Goal: Task Accomplishment & Management: Manage account settings

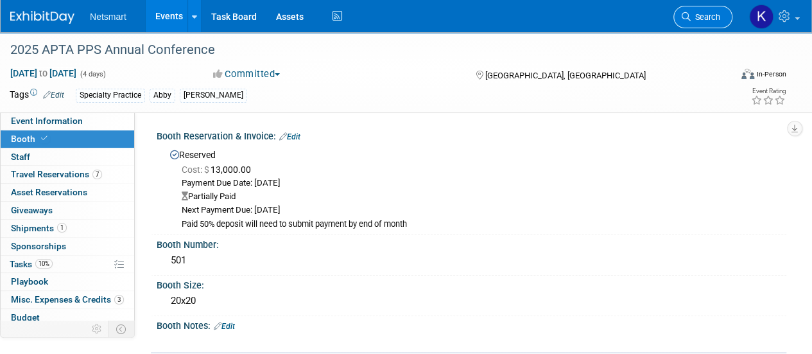
click at [692, 19] on span "Search" at bounding box center [706, 17] width 30 height 10
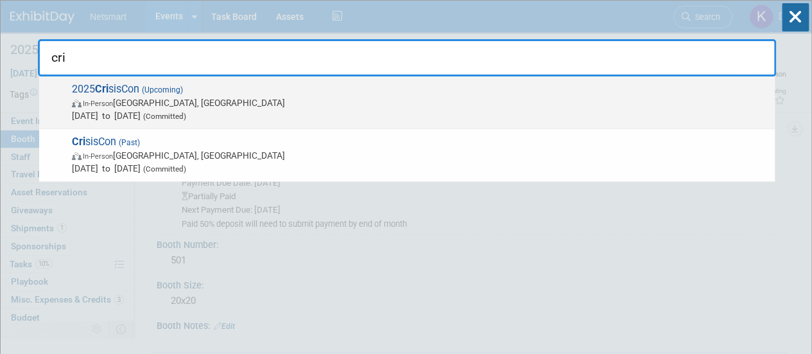
type input "cri"
click at [234, 114] on span "Sep 28, 2025 to Oct 1, 2025 (Committed)" at bounding box center [420, 115] width 696 height 13
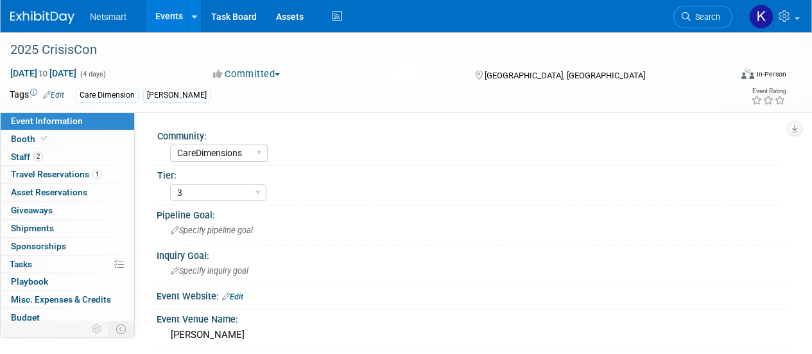
select select "CareDimensions"
select select "3"
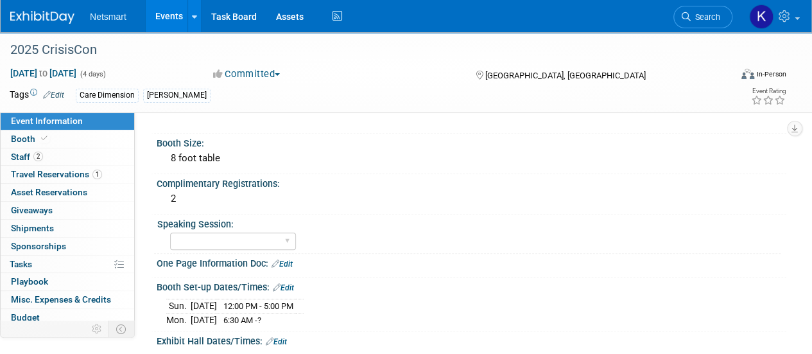
scroll to position [256, 0]
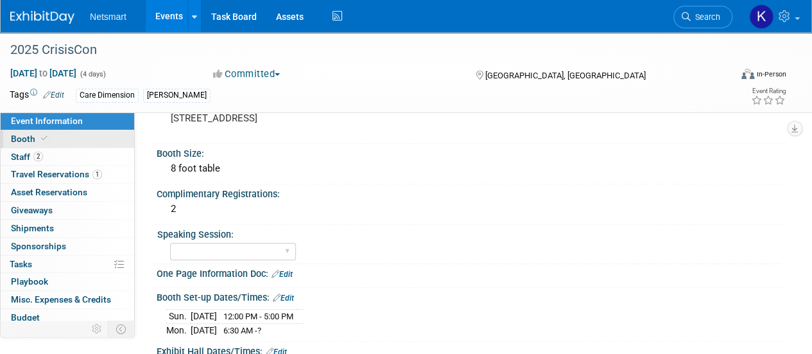
click at [94, 141] on link "Booth" at bounding box center [68, 138] width 134 height 17
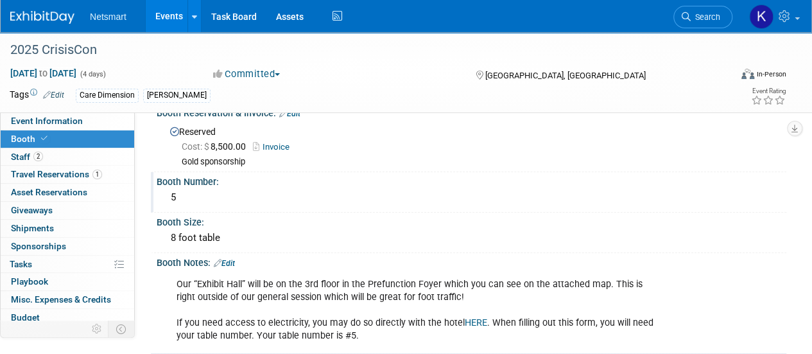
scroll to position [0, 0]
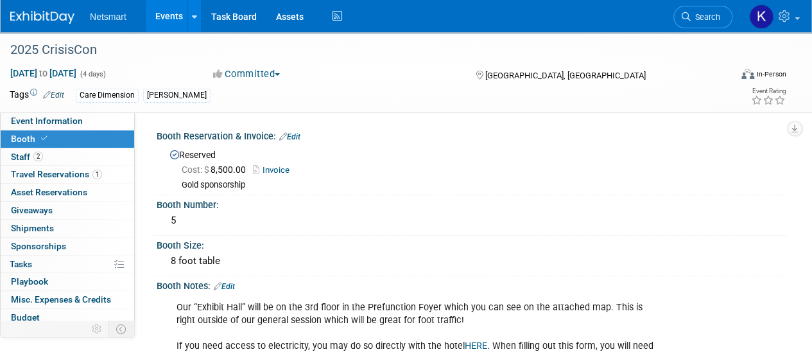
click at [270, 168] on link "Invoice" at bounding box center [274, 170] width 43 height 10
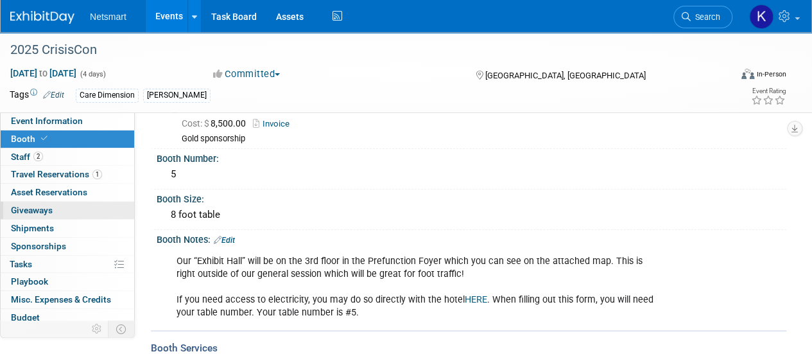
click at [78, 211] on link "0 Giveaways 0" at bounding box center [68, 210] width 134 height 17
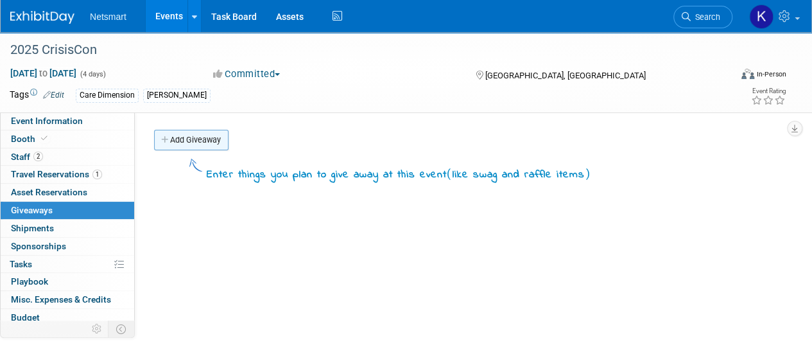
click at [198, 145] on link "Add Giveaway" at bounding box center [191, 140] width 74 height 21
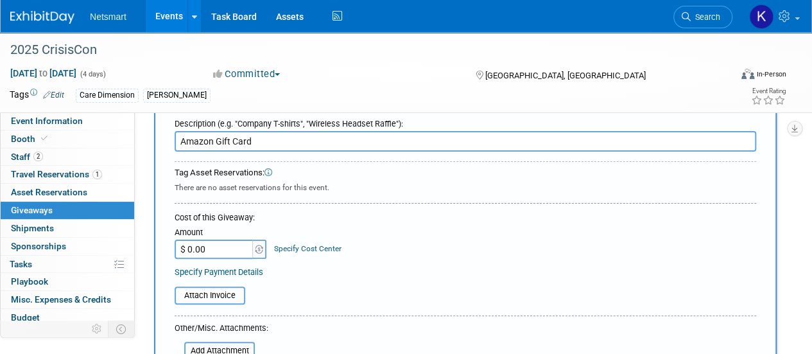
scroll to position [56, 0]
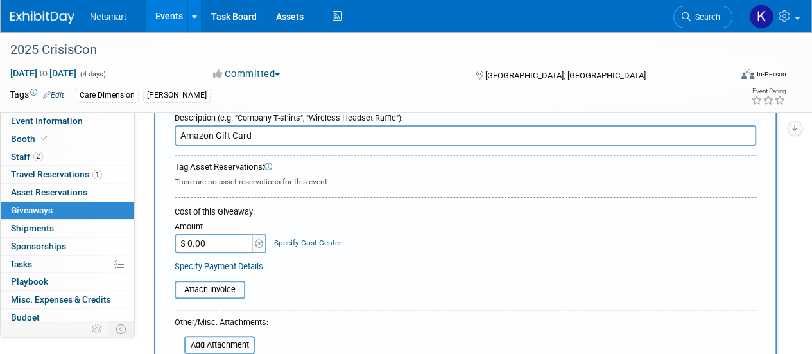
type input "Amazon Gift Card"
click at [211, 237] on input "$ 0.00" at bounding box center [215, 243] width 80 height 19
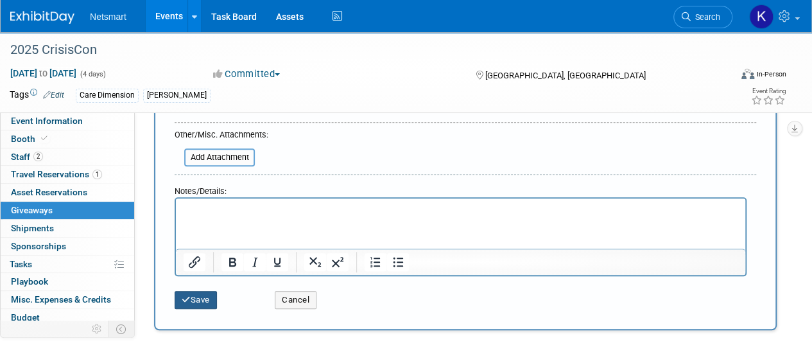
type input "$ 100.00"
click at [203, 293] on button "Save" at bounding box center [196, 300] width 42 height 18
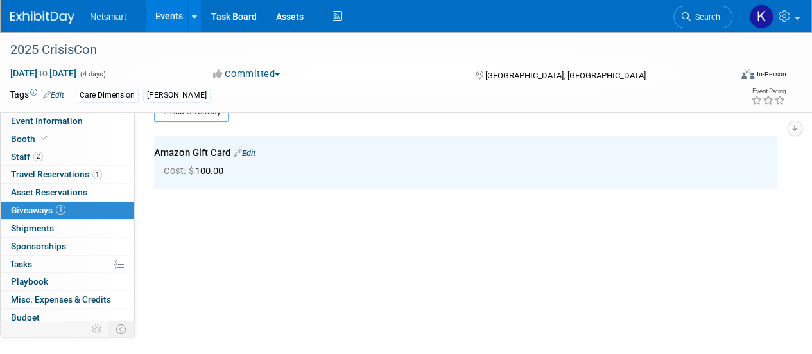
scroll to position [0, 0]
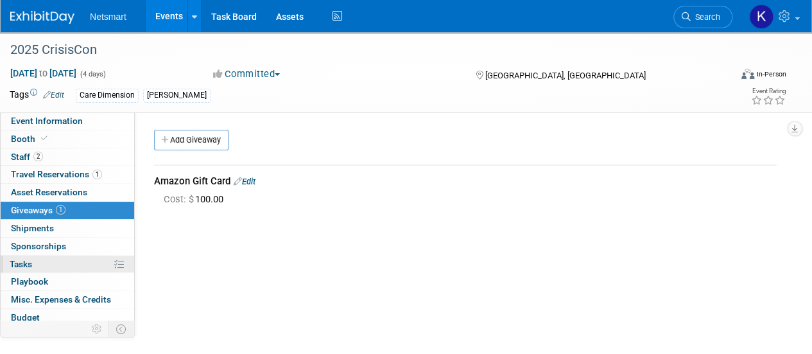
click at [62, 263] on link "0% Tasks 0%" at bounding box center [68, 263] width 134 height 17
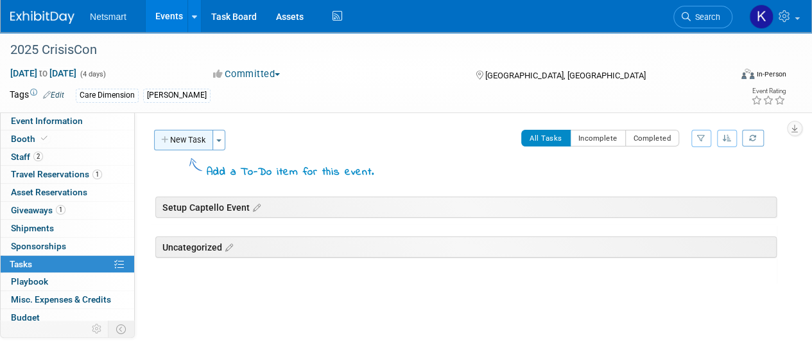
click at [204, 141] on button "New Task" at bounding box center [183, 140] width 59 height 21
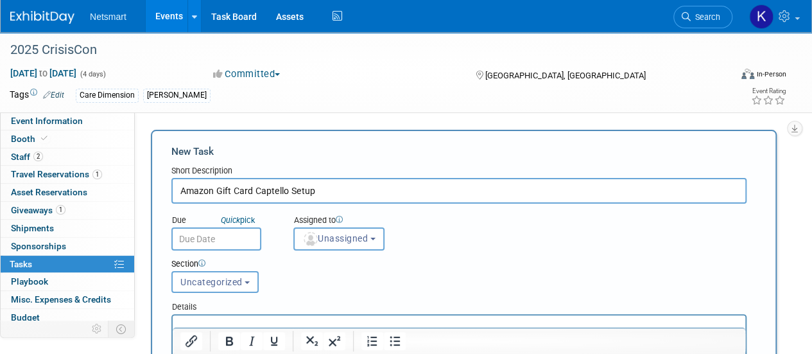
type input "Amazon Gift Card Captello Setup"
click at [229, 248] on input "text" at bounding box center [216, 238] width 90 height 23
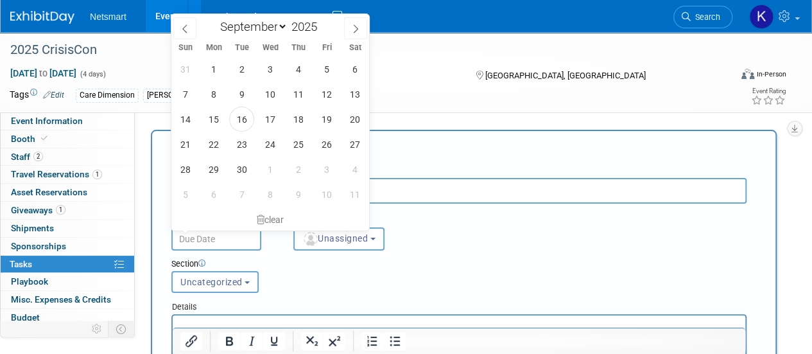
click at [397, 163] on form "New Task Short Description Amazon Gift Card Captello Setup Due Quick pick Unass…" at bounding box center [463, 337] width 585 height 386
click at [229, 242] on input "text" at bounding box center [216, 238] width 90 height 23
click at [242, 164] on span "30" at bounding box center [241, 169] width 25 height 25
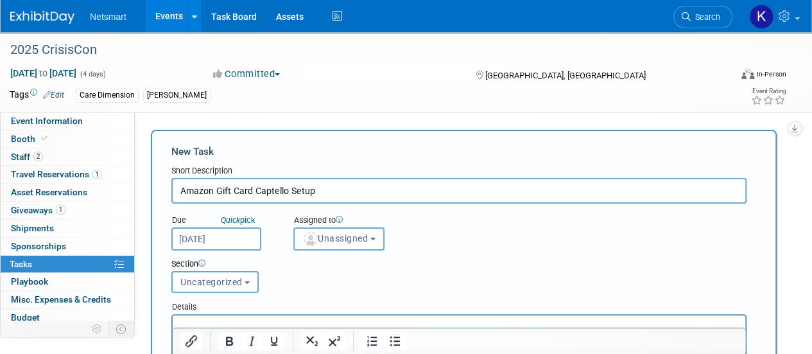
click at [226, 237] on input "[DATE]" at bounding box center [216, 238] width 90 height 23
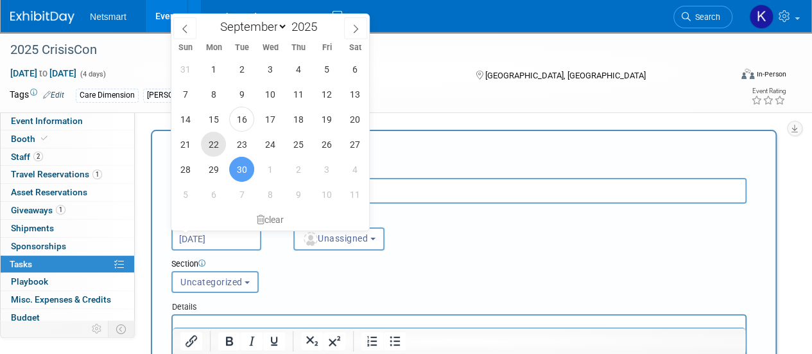
click at [218, 150] on span "22" at bounding box center [213, 144] width 25 height 25
type input "[DATE]"
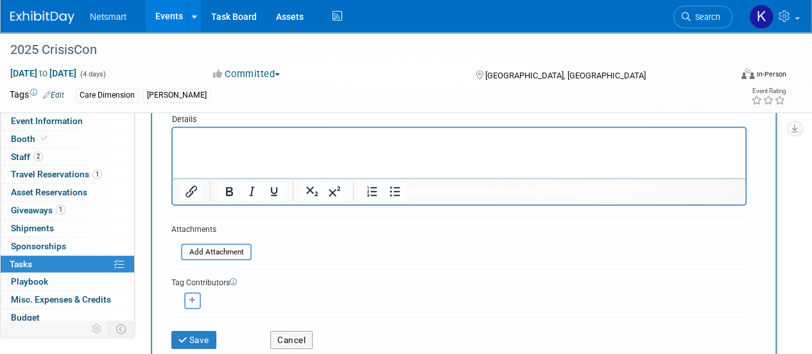
scroll to position [256, 0]
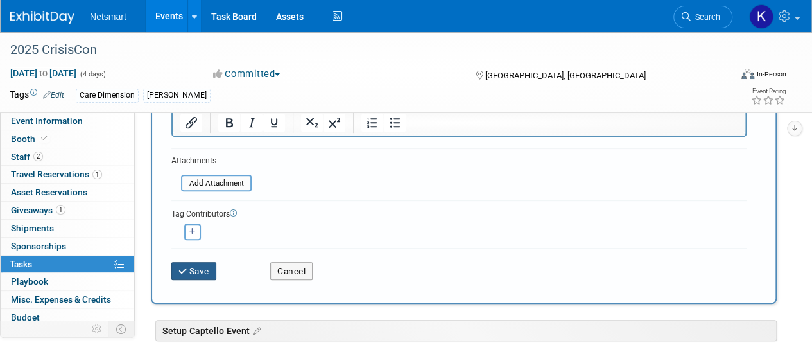
click at [196, 273] on button "Save" at bounding box center [193, 271] width 45 height 18
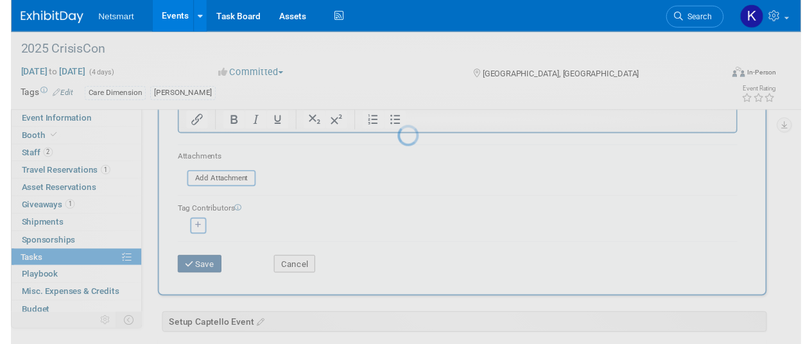
scroll to position [49, 0]
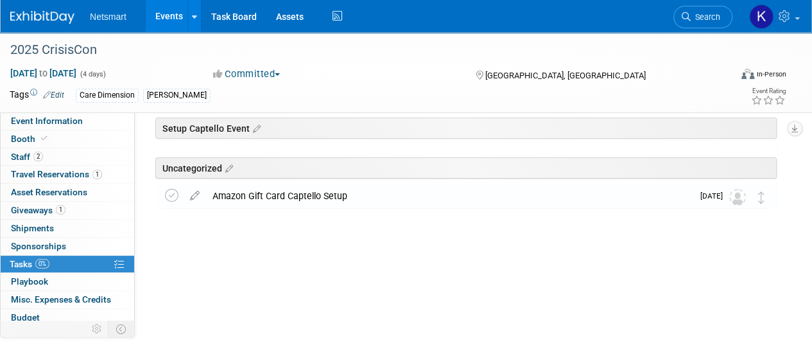
click at [738, 194] on img at bounding box center [737, 197] width 17 height 17
click at [190, 194] on icon at bounding box center [195, 193] width 22 height 16
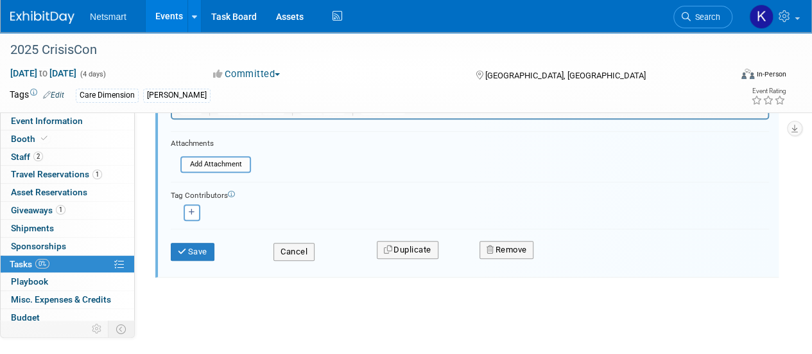
scroll to position [349, 0]
click at [190, 250] on button "Save" at bounding box center [193, 252] width 44 height 18
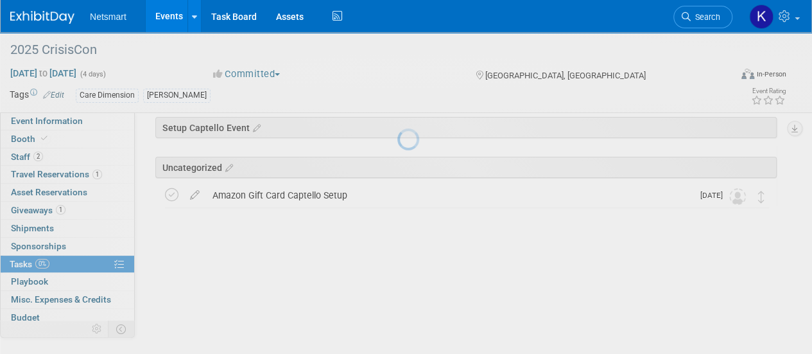
scroll to position [49, 0]
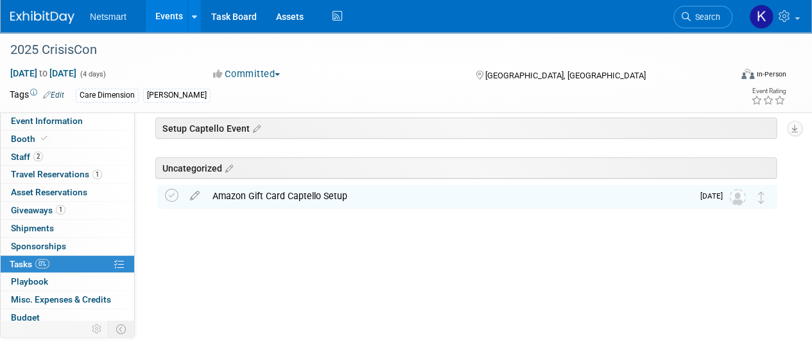
click at [736, 197] on img at bounding box center [737, 197] width 17 height 17
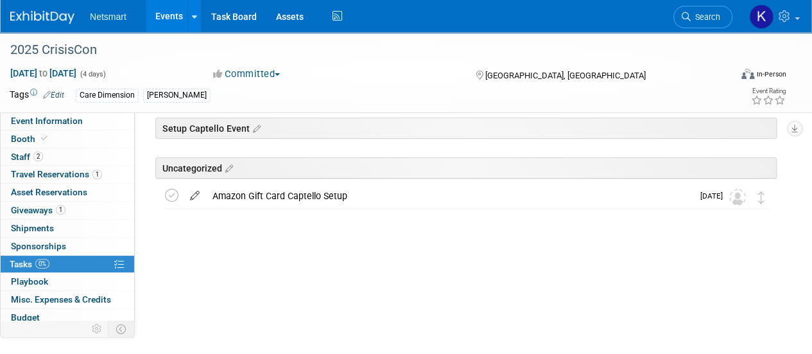
click at [200, 193] on icon at bounding box center [195, 193] width 22 height 16
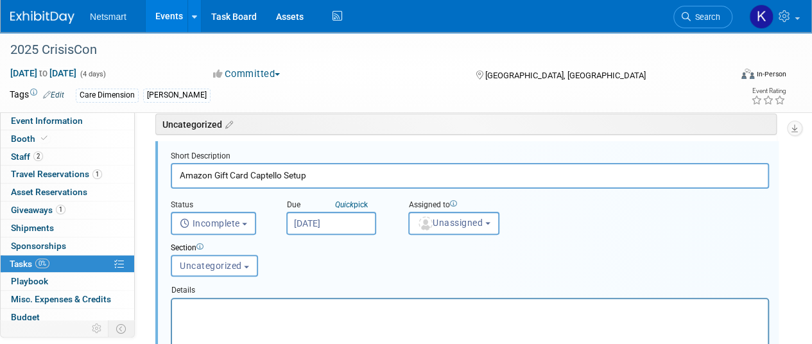
scroll to position [94, 0]
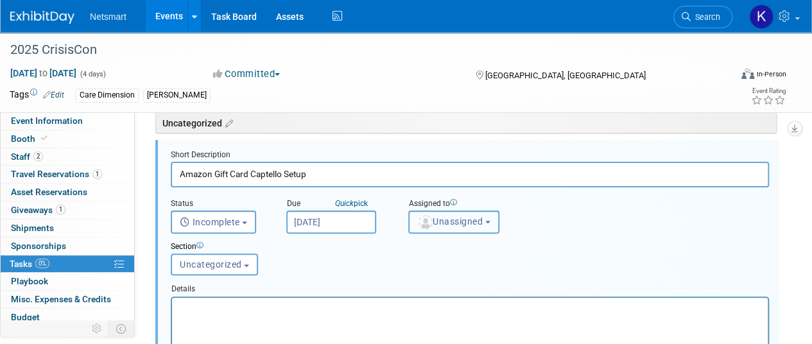
click at [435, 225] on span "Unassigned" at bounding box center [449, 221] width 65 height 10
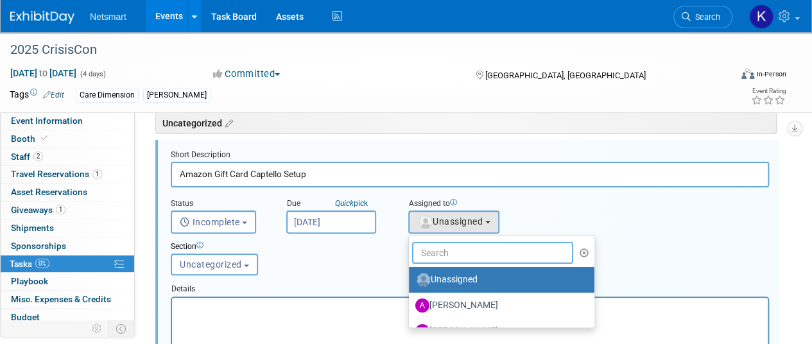
click at [438, 242] on input "text" at bounding box center [492, 253] width 161 height 22
type input "kai"
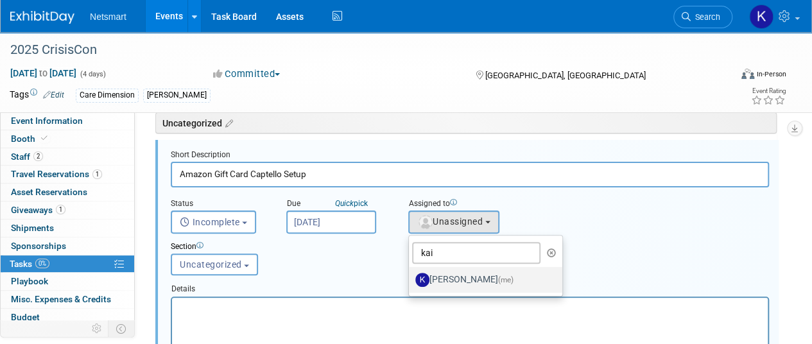
click at [449, 277] on label "[PERSON_NAME] (me)" at bounding box center [482, 280] width 134 height 21
click at [411, 277] on input "[PERSON_NAME] (me)" at bounding box center [406, 278] width 8 height 8
select select "9e89c2e2-8662-4914-a5e9-9d5e0eddad5c"
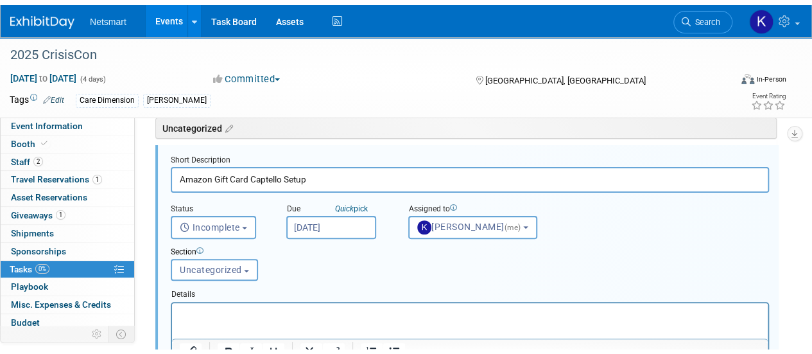
scroll to position [349, 0]
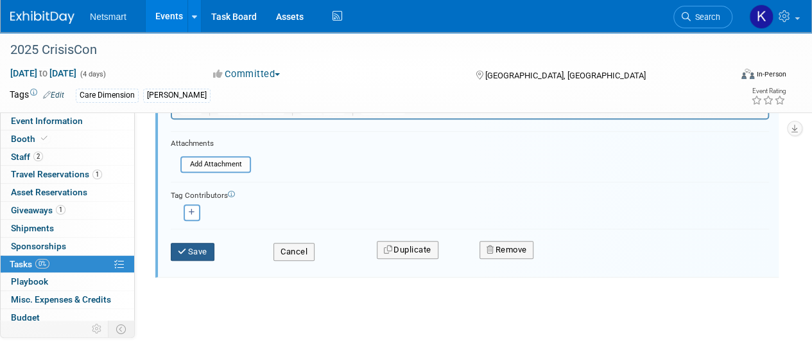
click at [193, 256] on button "Save" at bounding box center [193, 252] width 44 height 18
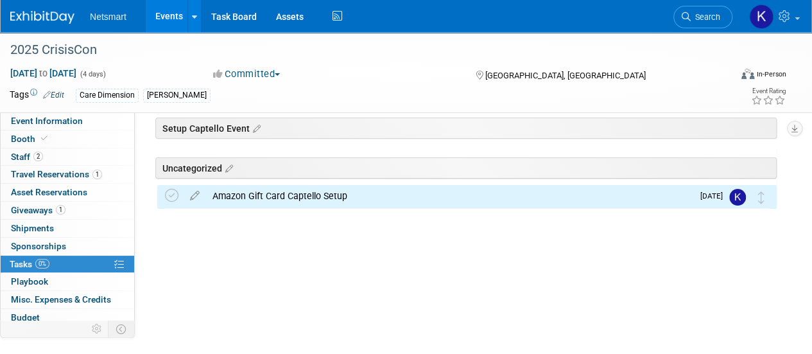
scroll to position [0, 0]
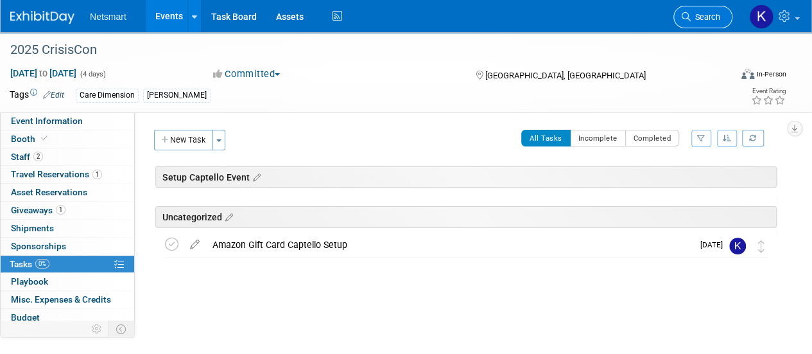
click at [689, 19] on icon at bounding box center [686, 16] width 9 height 9
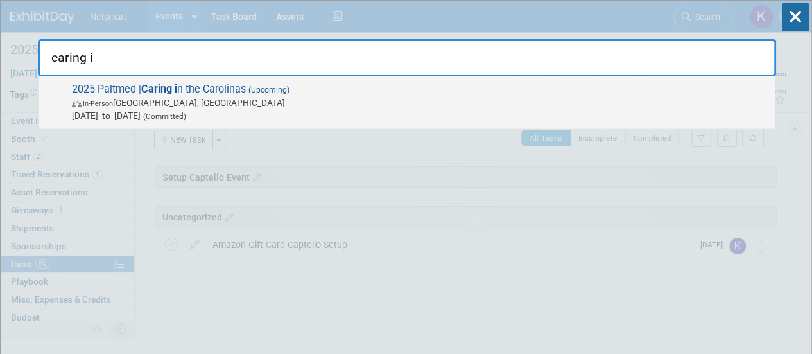
type input "caring i"
click at [259, 104] on span "In-Person [GEOGRAPHIC_DATA], [GEOGRAPHIC_DATA]" at bounding box center [420, 102] width 696 height 13
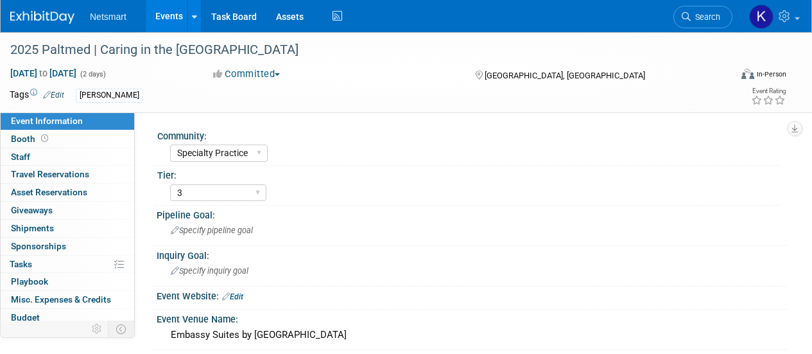
select select "Specialty Practice"
select select "3"
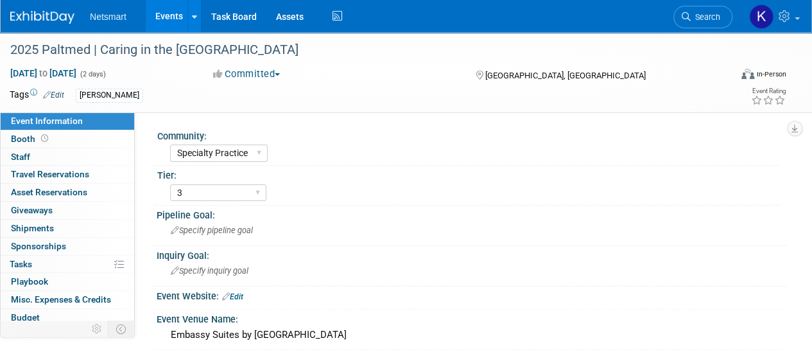
scroll to position [100, 0]
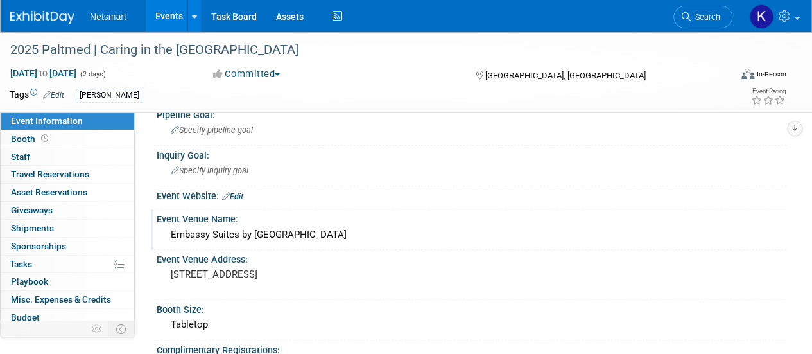
click at [276, 232] on div "Embassy Suites by Hilton Greenville Golf Resort & Conference Center" at bounding box center [471, 235] width 610 height 20
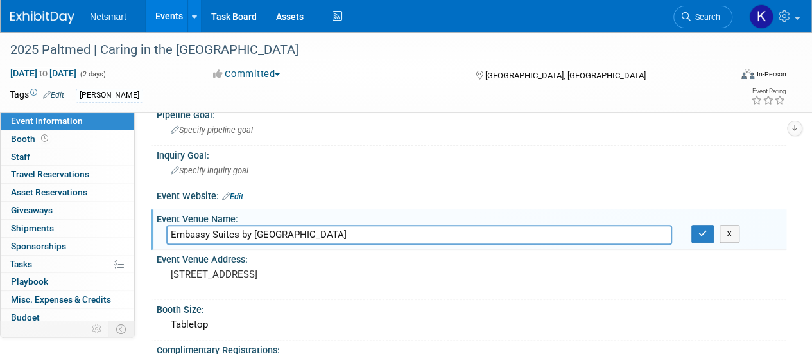
click at [276, 232] on input "Embassy Suites by Hilton Greenville Golf Resort & Conference Center" at bounding box center [419, 235] width 506 height 20
click at [289, 272] on pre "670 Verdae Boulevard, Greenville, SC 29607" at bounding box center [288, 274] width 234 height 12
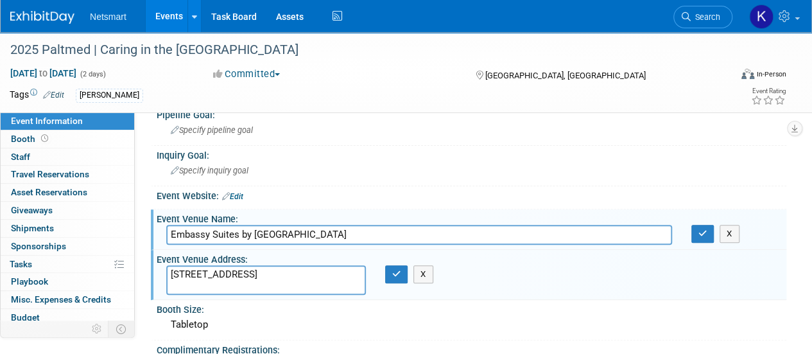
click at [289, 272] on textarea "670 Verdae Boulevard, Greenville, SC 29607" at bounding box center [266, 280] width 200 height 30
click at [397, 270] on icon "button" at bounding box center [396, 274] width 9 height 8
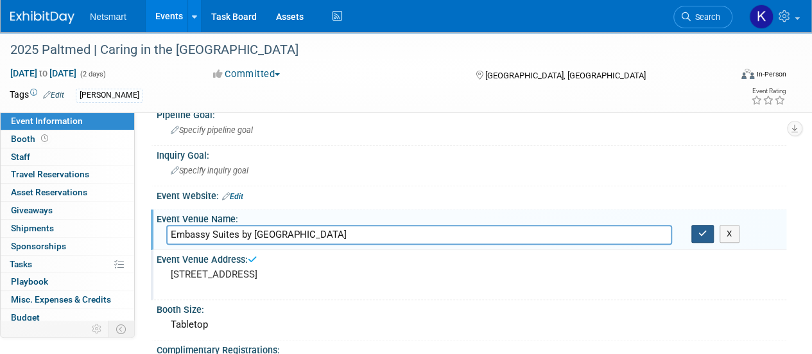
click at [707, 230] on button "button" at bounding box center [702, 234] width 23 height 18
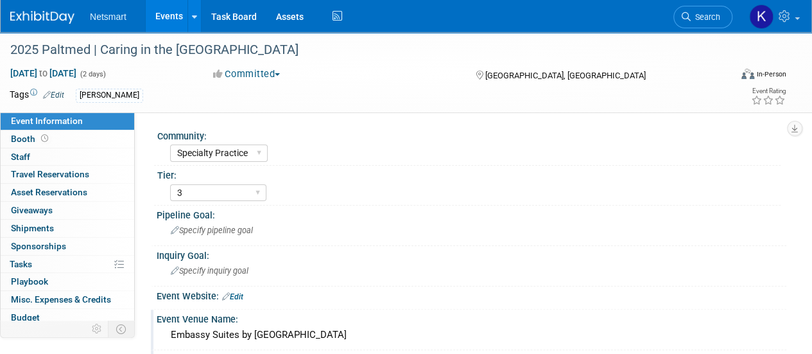
scroll to position [299, 0]
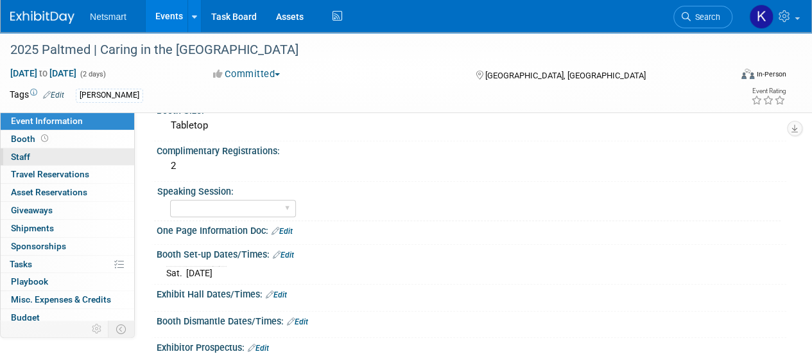
click at [77, 162] on link "0 Staff 0" at bounding box center [68, 156] width 134 height 17
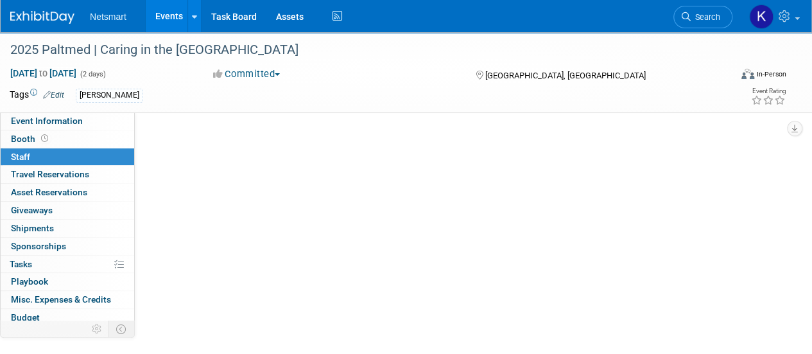
scroll to position [0, 0]
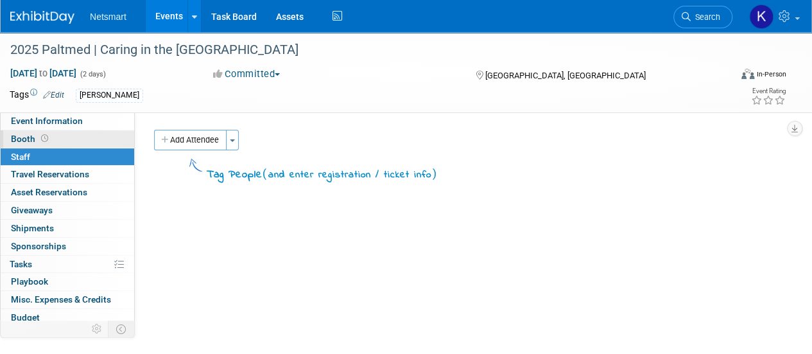
click at [73, 139] on link "Booth" at bounding box center [68, 138] width 134 height 17
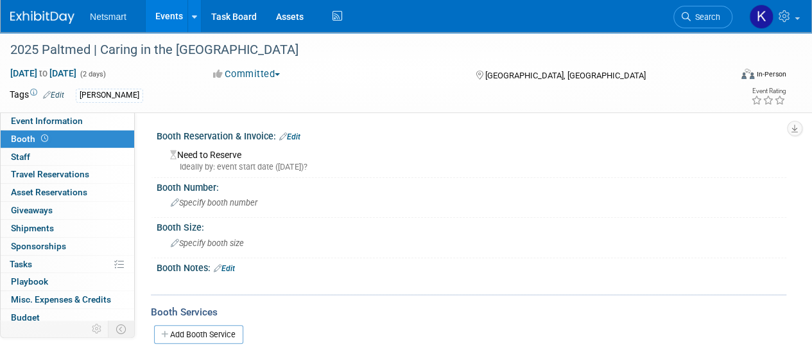
click at [300, 135] on link "Edit" at bounding box center [289, 136] width 21 height 9
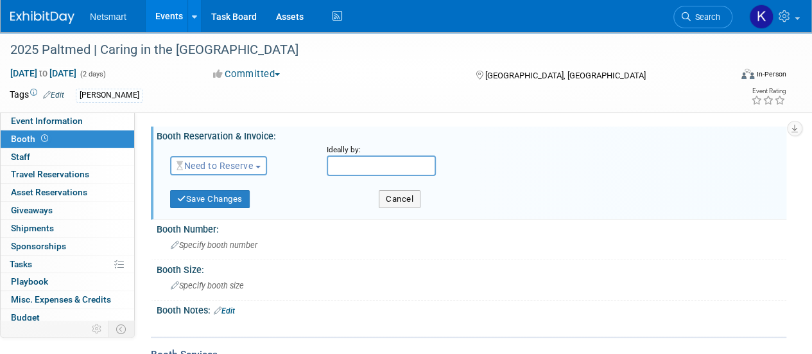
click at [227, 161] on span "Need to Reserve" at bounding box center [215, 165] width 76 height 10
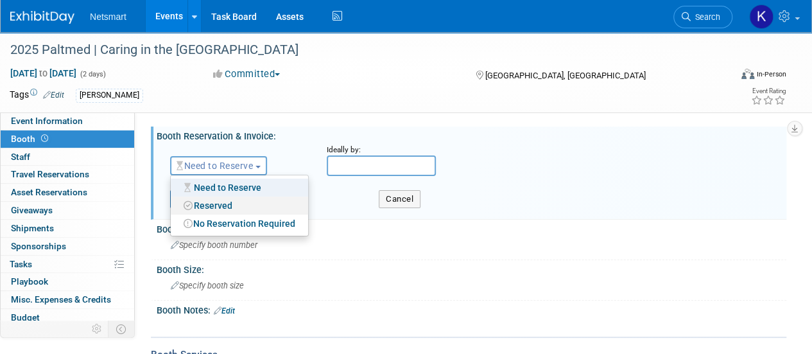
click at [211, 207] on link "Reserved" at bounding box center [239, 205] width 137 height 18
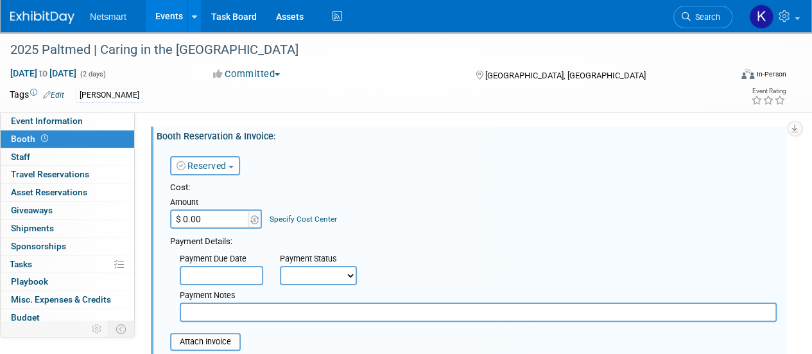
click at [269, 171] on div "Reserved Need to Reserve Reserved No Reservation Required" at bounding box center [238, 162] width 157 height 37
click at [212, 168] on link "Reserved" at bounding box center [202, 165] width 50 height 10
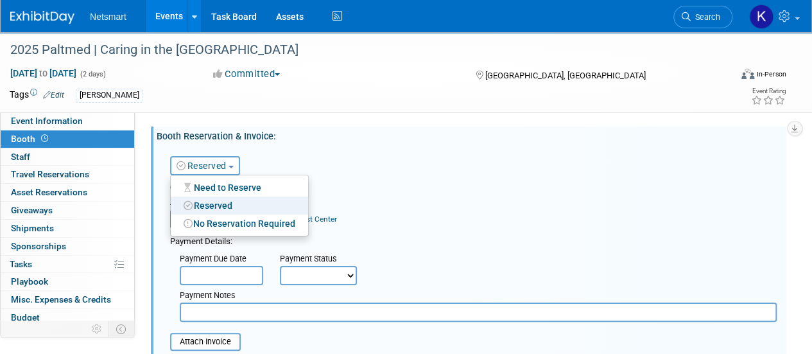
click at [280, 164] on div "Reserved Need to Reserve Reserved No Reservation Required" at bounding box center [238, 162] width 157 height 37
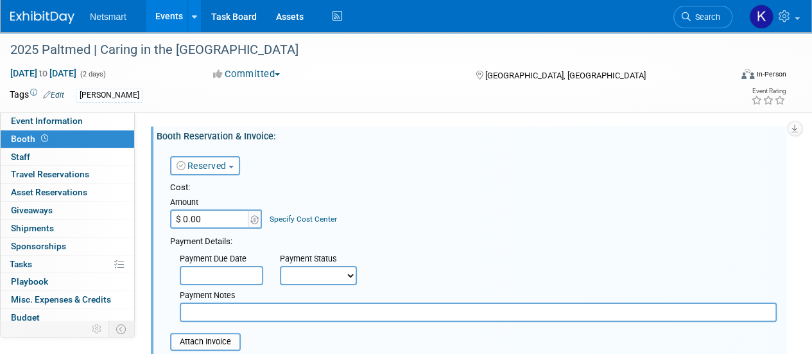
click at [218, 165] on link "Reserved" at bounding box center [202, 165] width 50 height 10
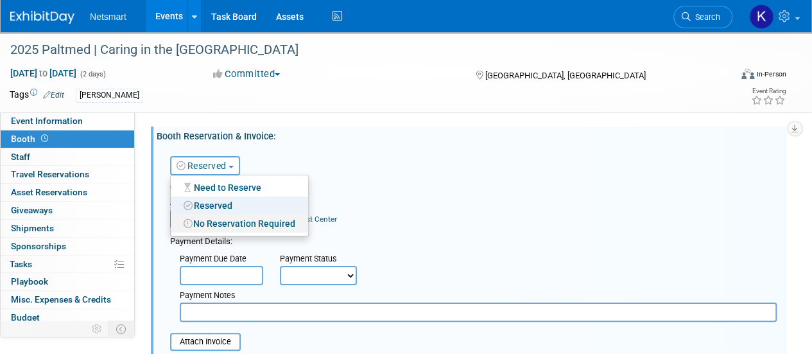
click at [225, 220] on link "No Reservation Required" at bounding box center [239, 223] width 137 height 18
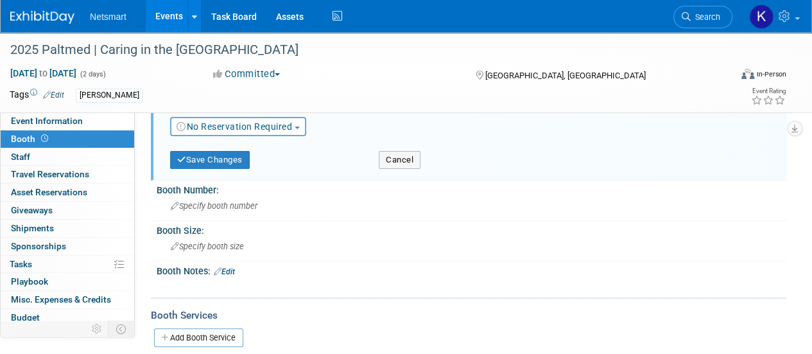
scroll to position [40, 0]
click at [211, 152] on button "Save Changes" at bounding box center [210, 159] width 80 height 18
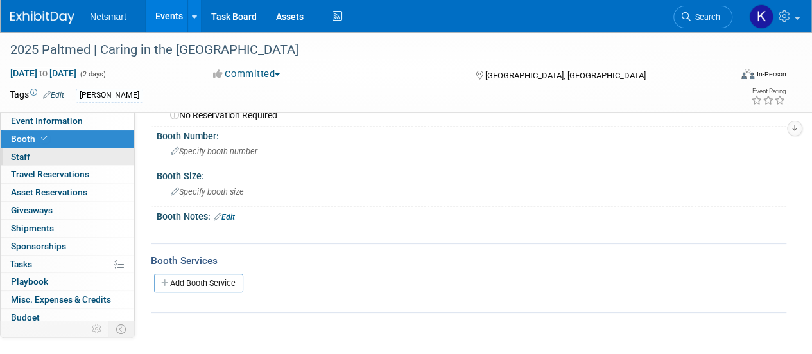
click at [83, 151] on link "0 Staff 0" at bounding box center [68, 156] width 134 height 17
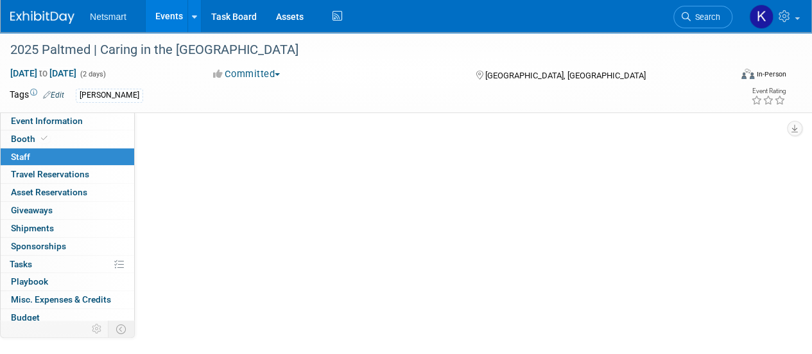
scroll to position [0, 0]
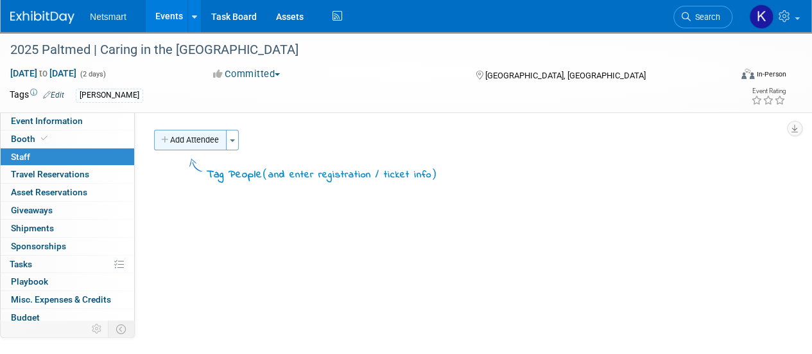
click at [193, 140] on button "Add Attendee" at bounding box center [190, 140] width 73 height 21
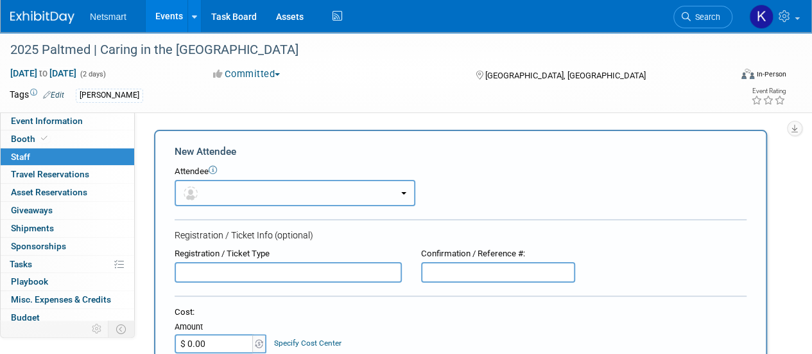
click at [211, 188] on button "button" at bounding box center [295, 193] width 241 height 26
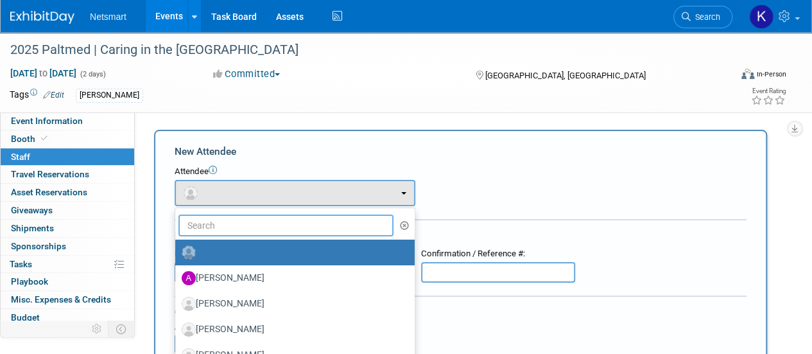
click at [206, 220] on input "text" at bounding box center [285, 225] width 215 height 22
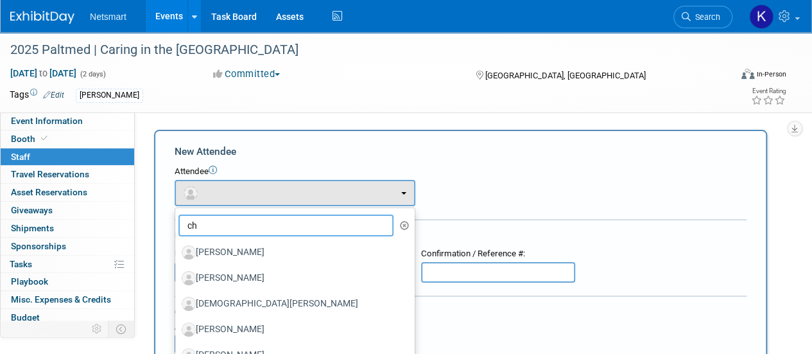
type input "c"
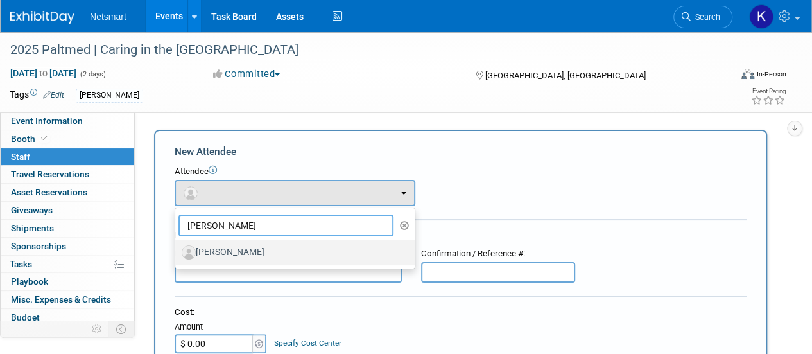
type input "beth"
click at [241, 257] on label "[PERSON_NAME]" at bounding box center [292, 252] width 220 height 21
click at [177, 255] on input "[PERSON_NAME]" at bounding box center [173, 250] width 8 height 8
select select "1243b5b1-abd4-4dab-bfbf-c52673df03cd"
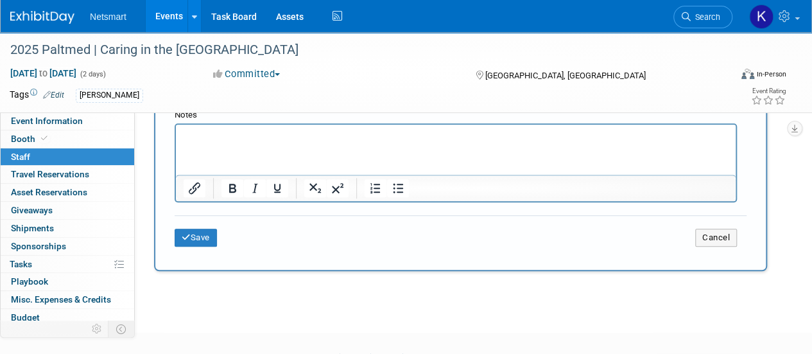
scroll to position [417, 0]
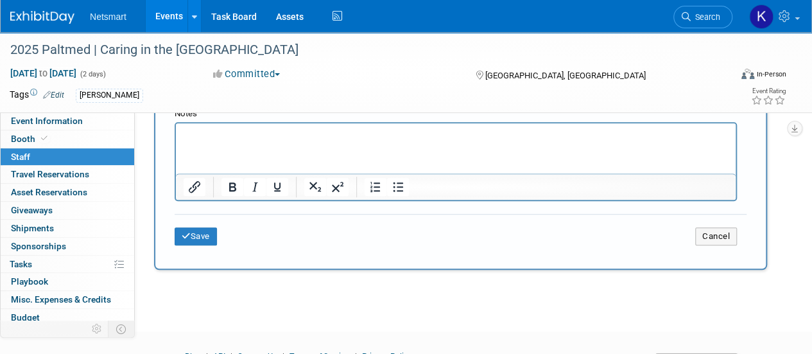
click at [201, 220] on div "Save Cancel" at bounding box center [461, 234] width 572 height 41
click at [198, 229] on button "Save" at bounding box center [196, 236] width 42 height 18
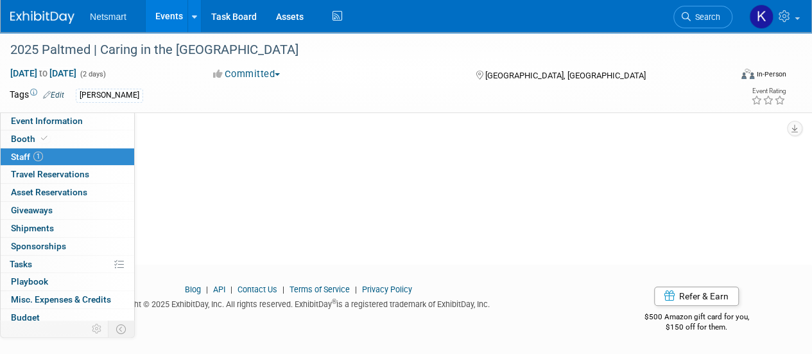
scroll to position [0, 0]
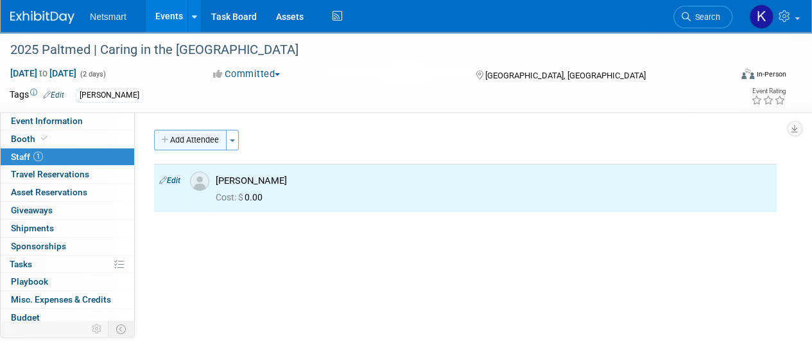
click at [203, 139] on button "Add Attendee" at bounding box center [190, 140] width 73 height 21
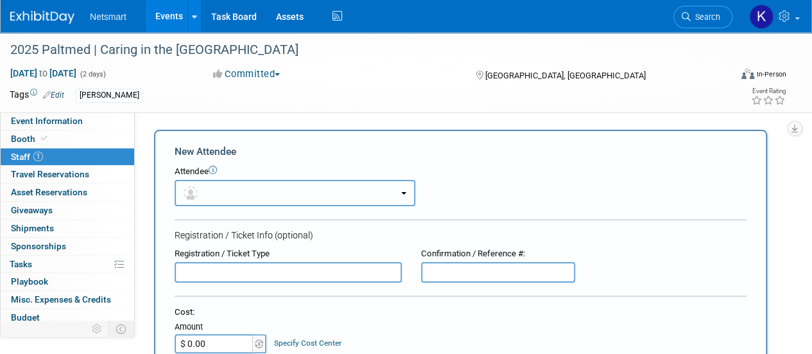
click at [250, 188] on button "button" at bounding box center [295, 193] width 241 height 26
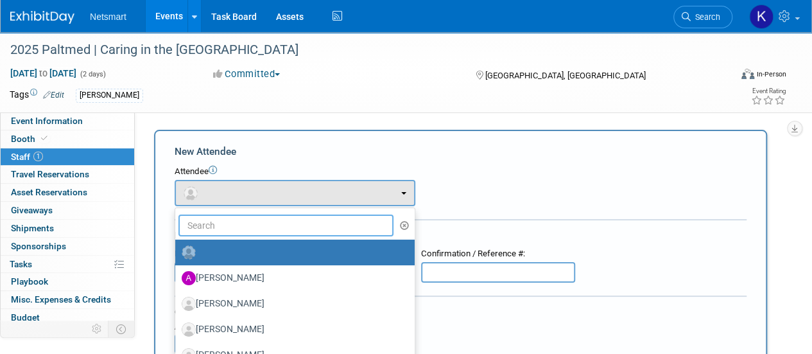
click at [228, 229] on input "text" at bounding box center [285, 225] width 215 height 22
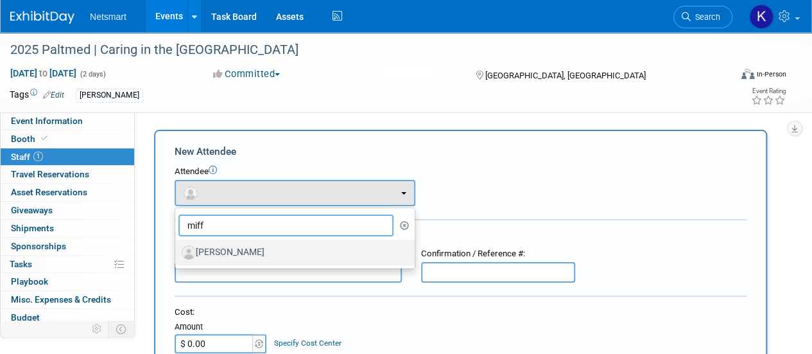
type input "miff"
click at [235, 252] on label "[PERSON_NAME]" at bounding box center [292, 252] width 220 height 21
click at [177, 252] on input "[PERSON_NAME]" at bounding box center [173, 250] width 8 height 8
select select "05628b05-f009-49b7-92e8-3819307685f6"
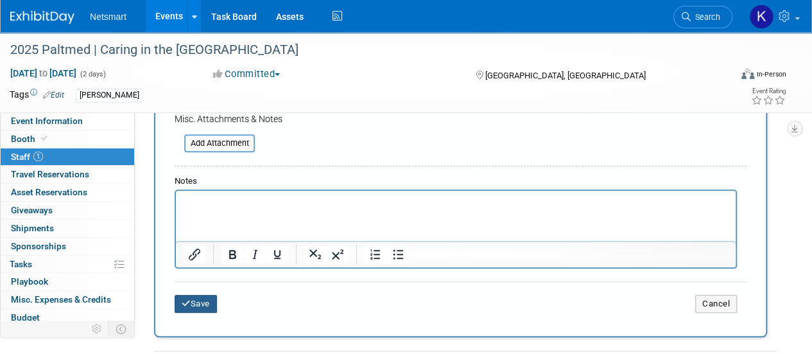
click at [193, 302] on button "Save" at bounding box center [196, 304] width 42 height 18
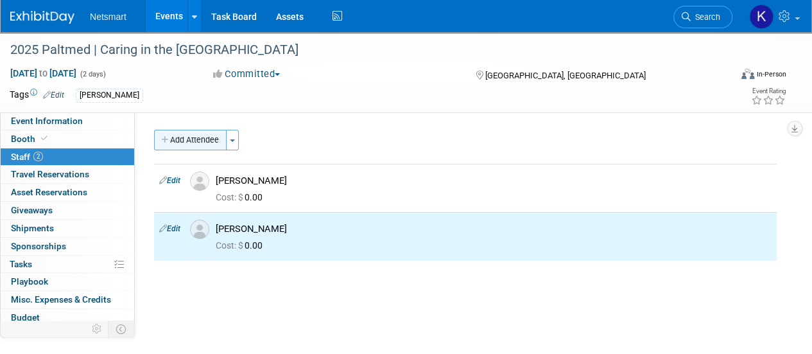
click at [212, 146] on button "Add Attendee" at bounding box center [190, 140] width 73 height 21
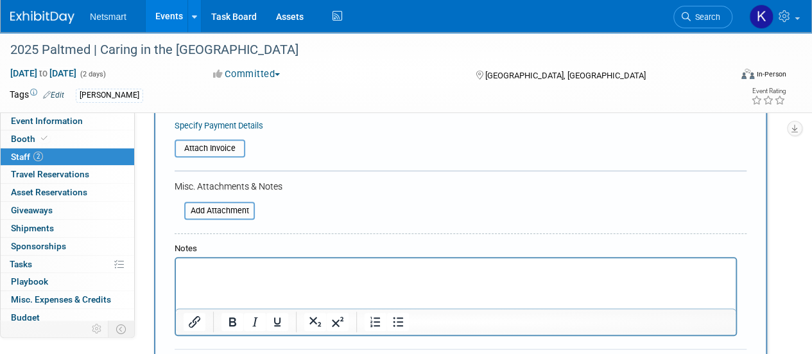
scroll to position [241, 0]
click at [194, 275] on html at bounding box center [456, 266] width 560 height 18
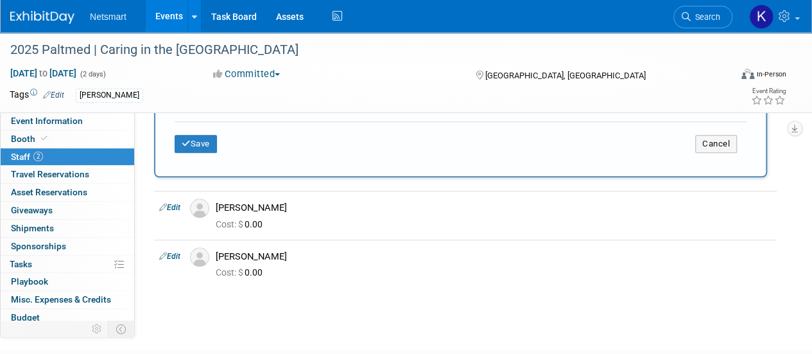
scroll to position [469, 0]
click at [205, 151] on button "Save" at bounding box center [196, 143] width 42 height 18
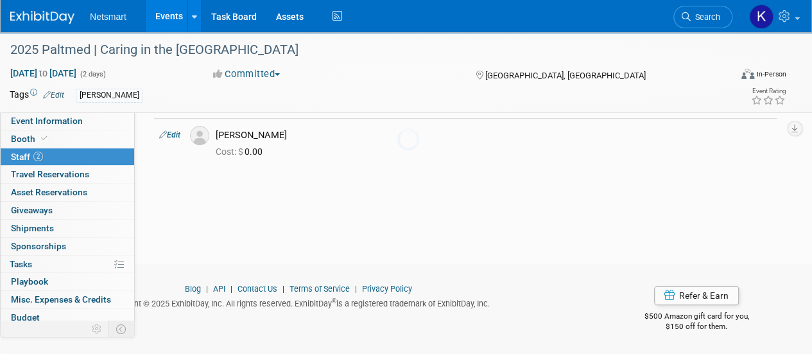
scroll to position [162, 0]
click at [72, 116] on span "Event Information" at bounding box center [47, 121] width 72 height 10
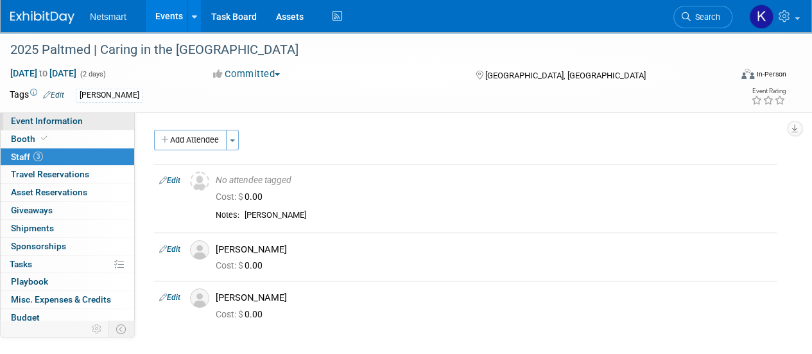
select select "Specialty Practice"
select select "3"
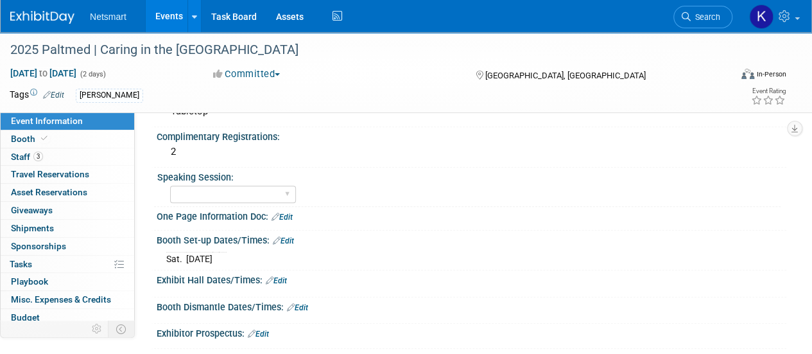
scroll to position [366, 0]
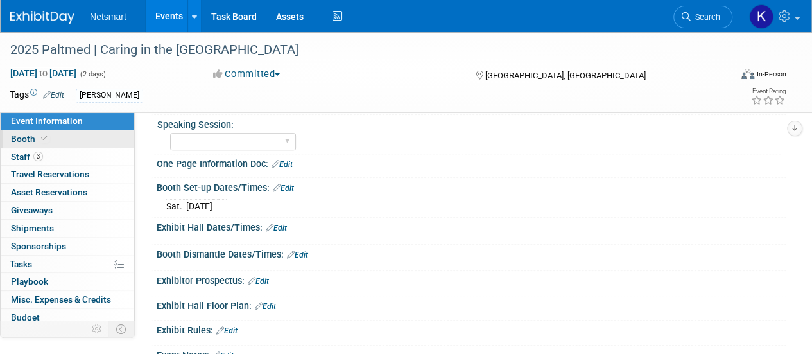
click at [44, 143] on span "Booth" at bounding box center [30, 139] width 39 height 10
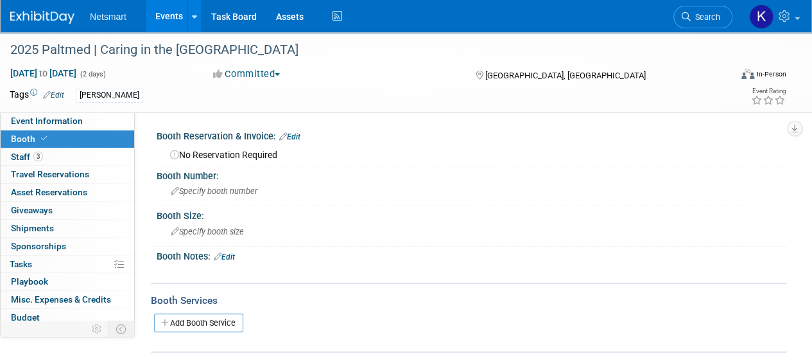
click at [239, 248] on div "Booth Notes: Edit" at bounding box center [472, 254] width 630 height 17
click at [221, 230] on span "Specify booth size" at bounding box center [207, 232] width 73 height 10
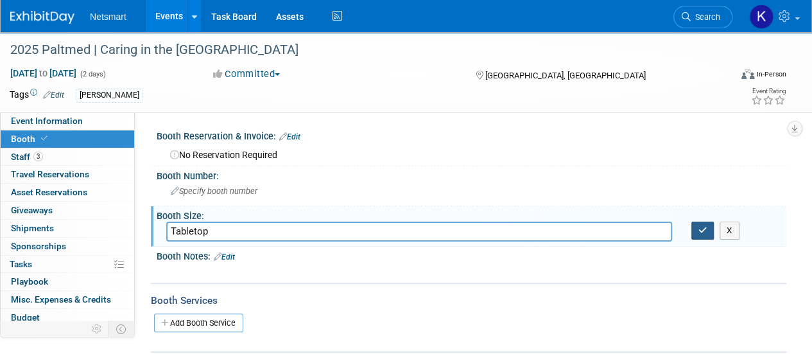
type input "Tabletop"
click at [706, 233] on icon "button" at bounding box center [702, 230] width 9 height 8
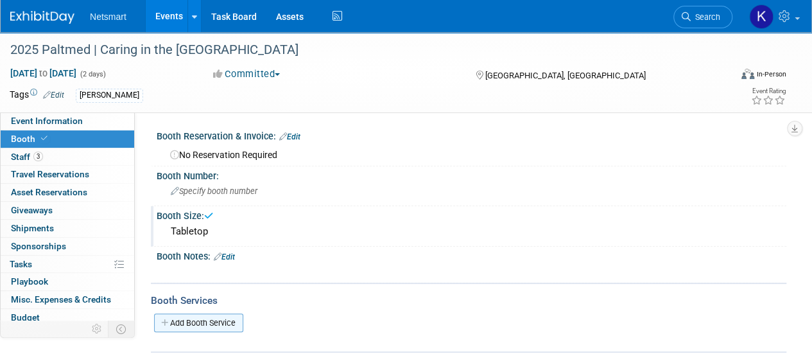
click at [180, 324] on link "Add Booth Service" at bounding box center [198, 322] width 89 height 19
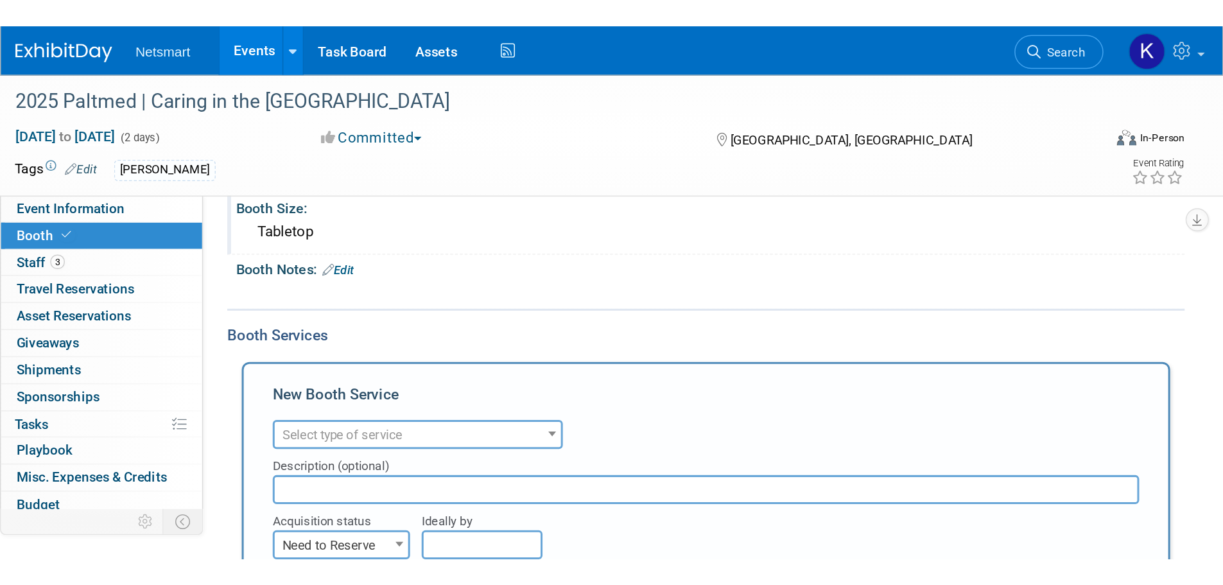
scroll to position [220, 0]
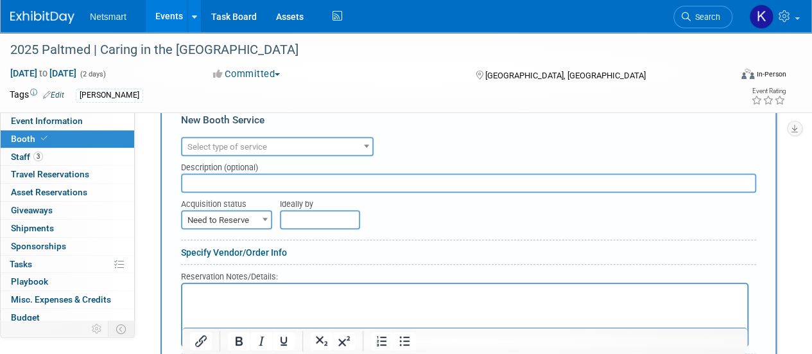
click at [245, 299] on p "Rich Text Area. Press ALT-0 for help." at bounding box center [465, 294] width 550 height 12
click at [193, 300] on html at bounding box center [464, 291] width 565 height 17
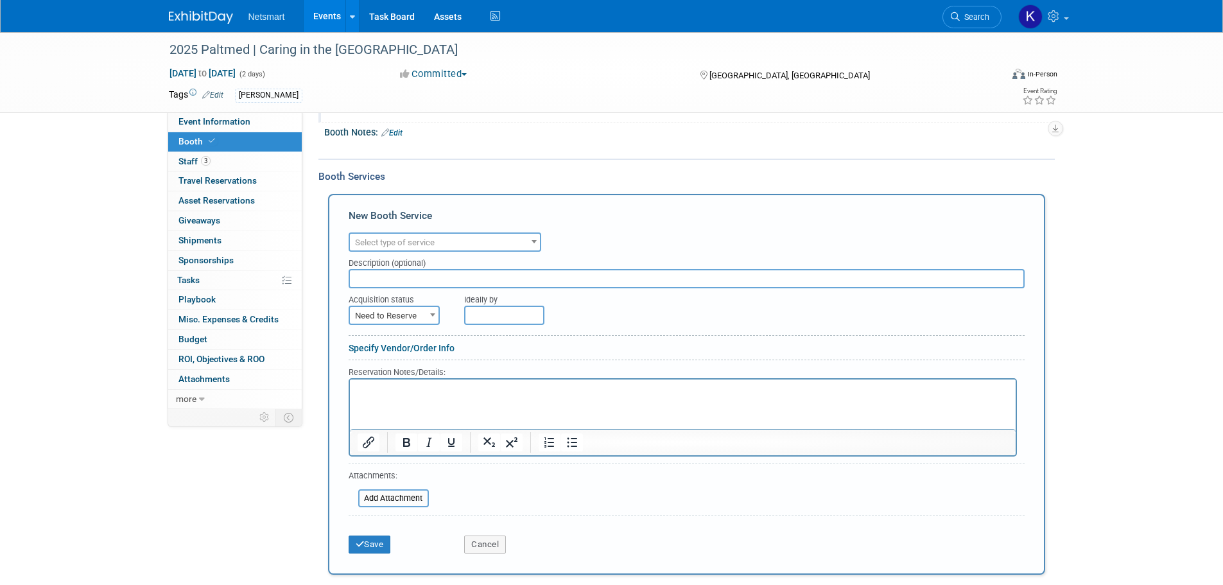
scroll to position [128, 0]
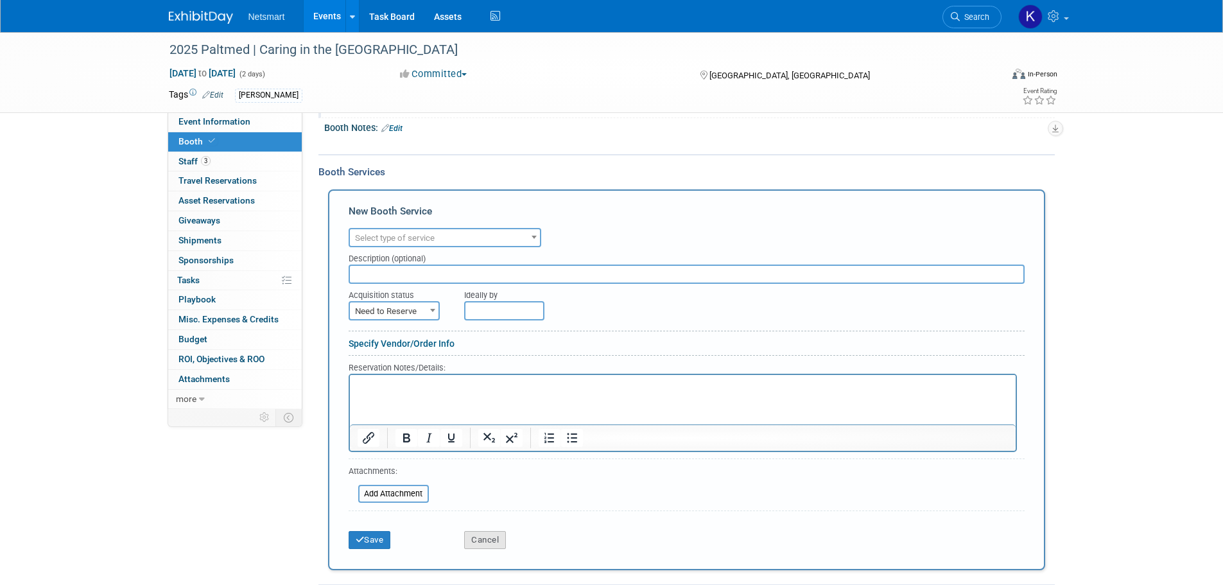
click at [491, 353] on button "Cancel" at bounding box center [485, 540] width 42 height 18
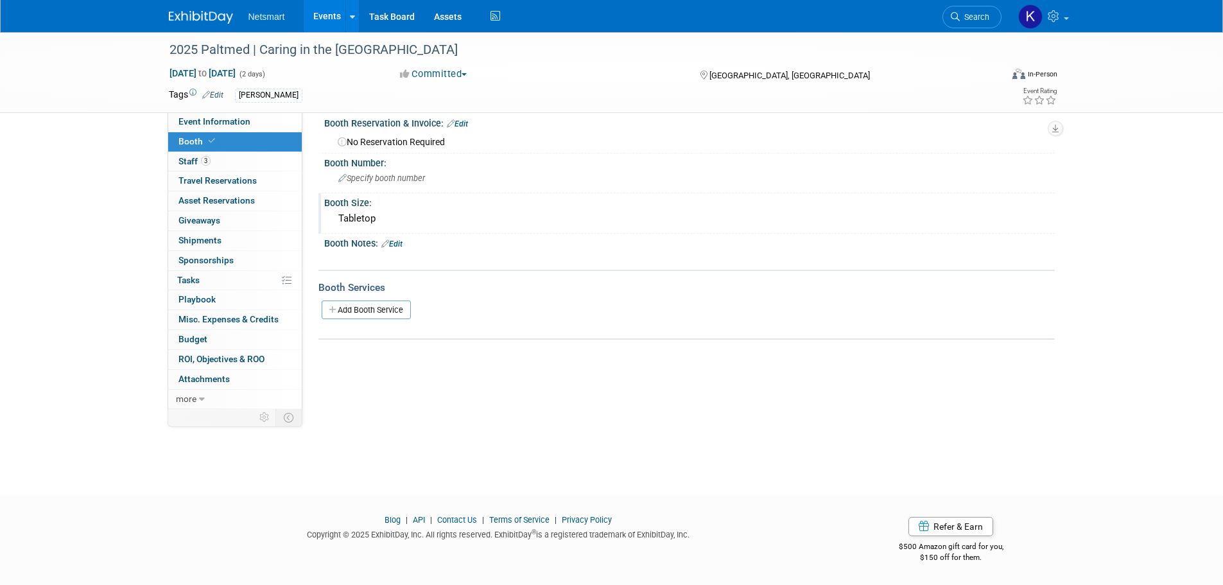
scroll to position [0, 0]
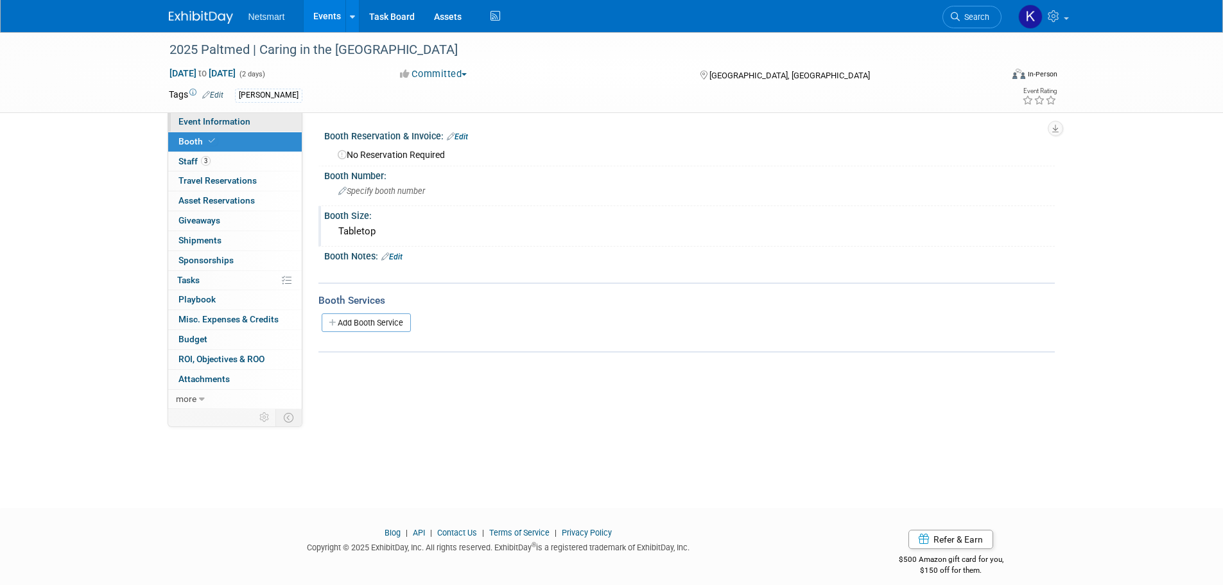
click at [249, 123] on link "Event Information" at bounding box center [235, 121] width 134 height 19
select select "Specialty Practice"
select select "3"
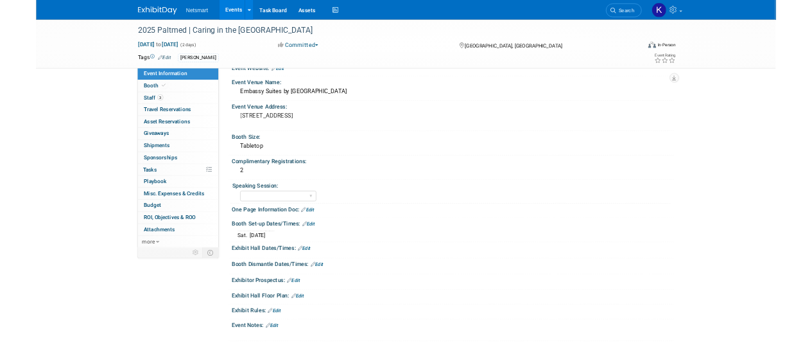
scroll to position [193, 0]
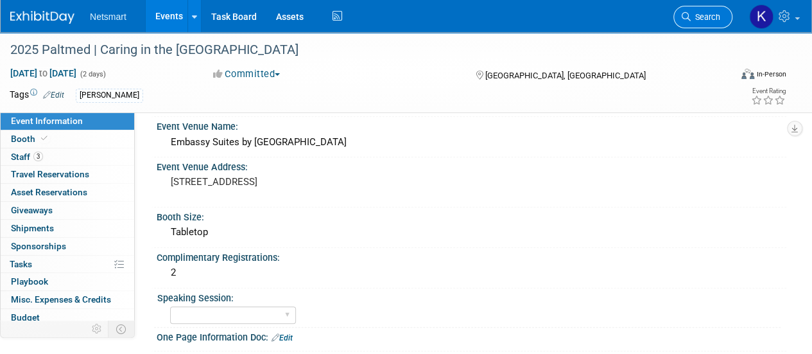
click at [691, 8] on link "Search" at bounding box center [702, 17] width 59 height 22
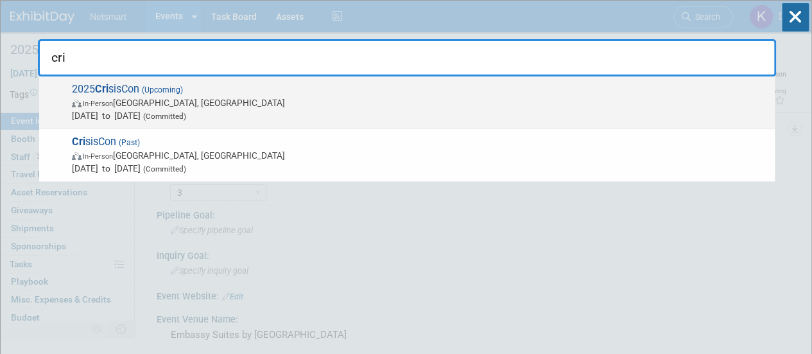
type input "cri"
click at [212, 99] on span "In-Person Indianapolis, IN" at bounding box center [420, 102] width 696 height 13
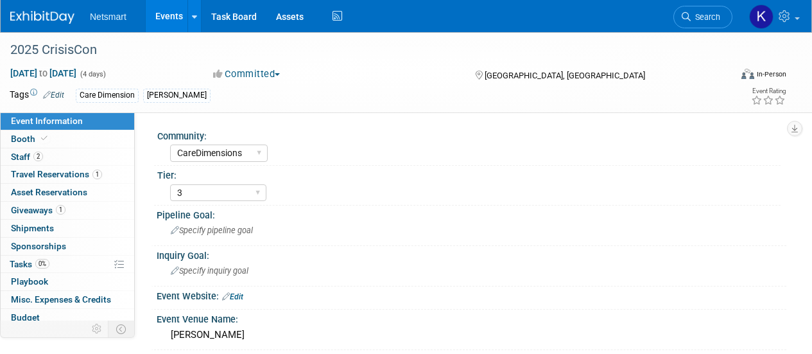
select select "CareDimensions"
select select "3"
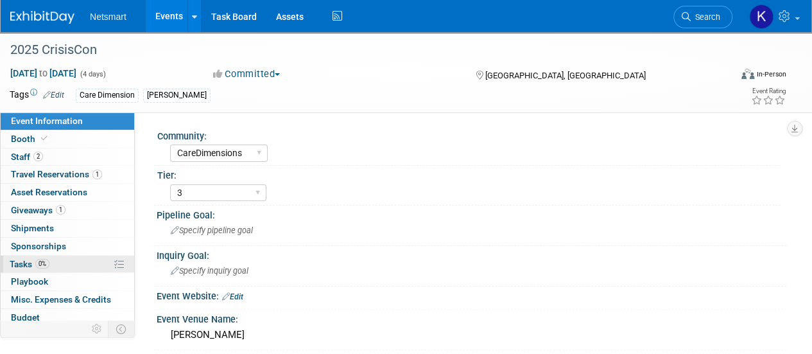
click at [63, 260] on link "0% Tasks 0%" at bounding box center [68, 263] width 134 height 17
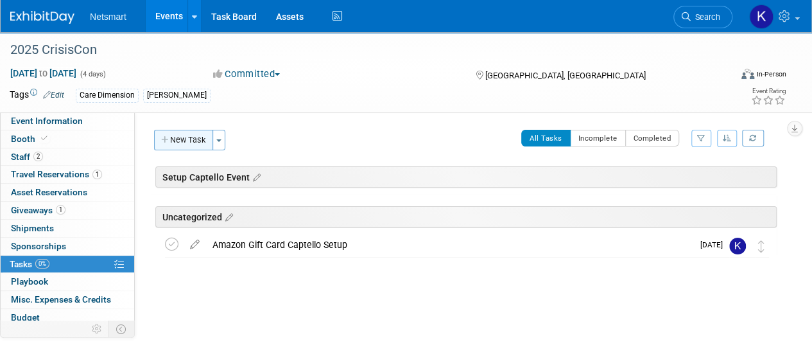
click at [196, 147] on button "New Task" at bounding box center [183, 140] width 59 height 21
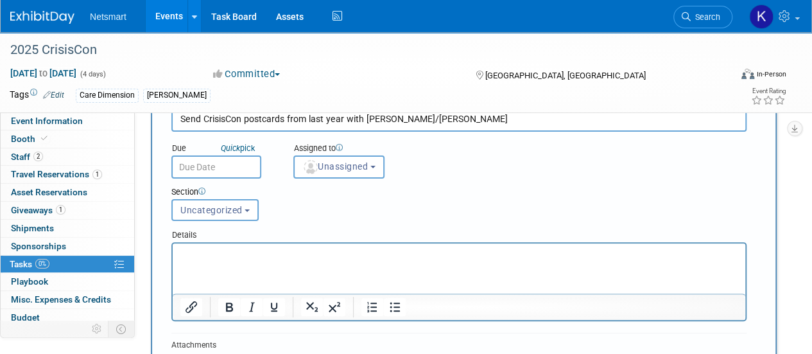
scroll to position [73, 0]
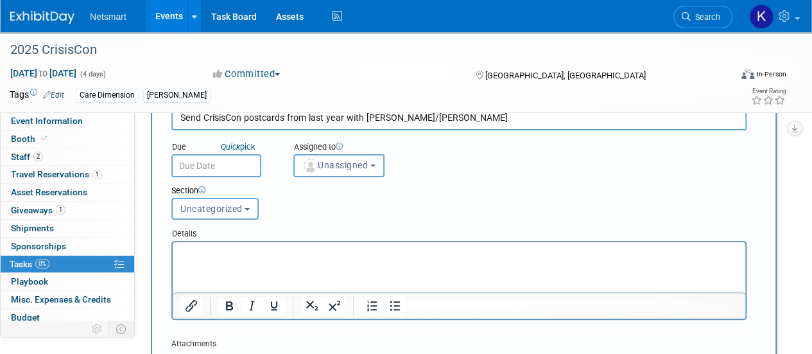
type input "Send CrisisCon postcards from last year with Nicki/Nate"
click at [239, 169] on input "text" at bounding box center [216, 165] width 90 height 23
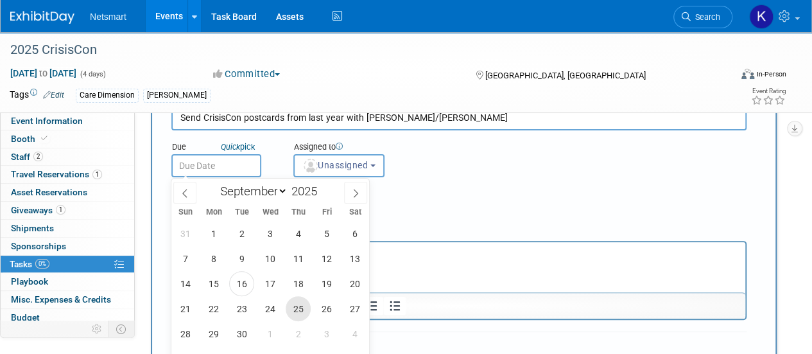
click at [300, 309] on span "25" at bounding box center [298, 308] width 25 height 25
type input "Sep 25, 2025"
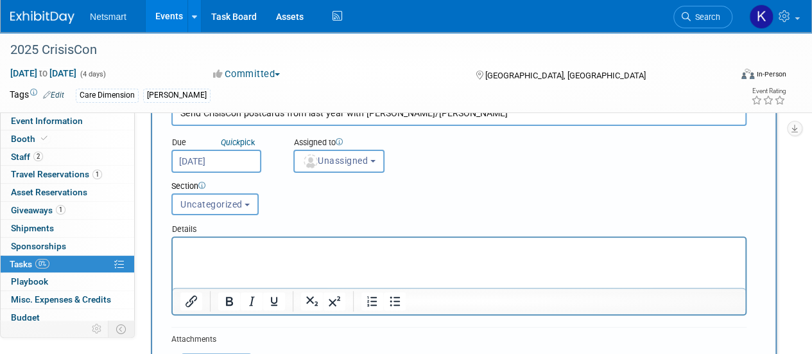
scroll to position [78, 0]
click at [329, 157] on span "Unassigned" at bounding box center [334, 160] width 65 height 10
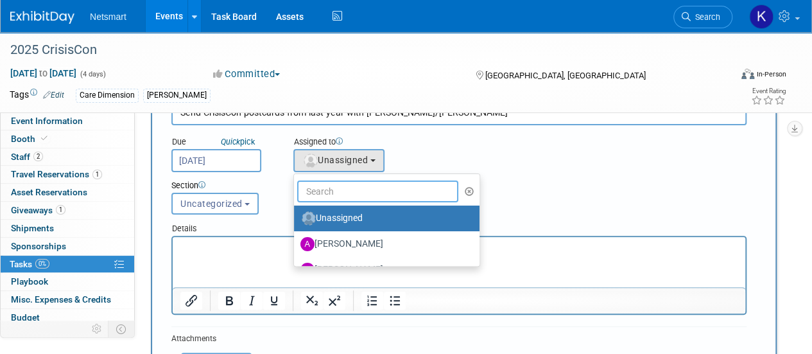
click at [331, 195] on input "text" at bounding box center [377, 191] width 161 height 22
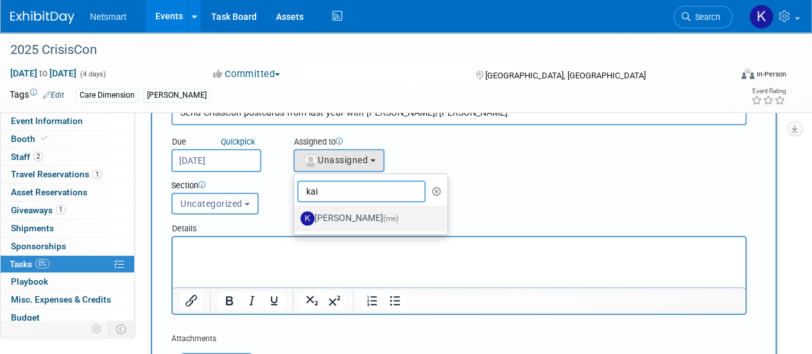
type input "kai"
click at [319, 215] on label "[PERSON_NAME] (me)" at bounding box center [367, 218] width 134 height 21
click at [296, 215] on input "[PERSON_NAME] (me)" at bounding box center [292, 216] width 8 height 8
select select "9e89c2e2-8662-4914-a5e9-9d5e0eddad5c"
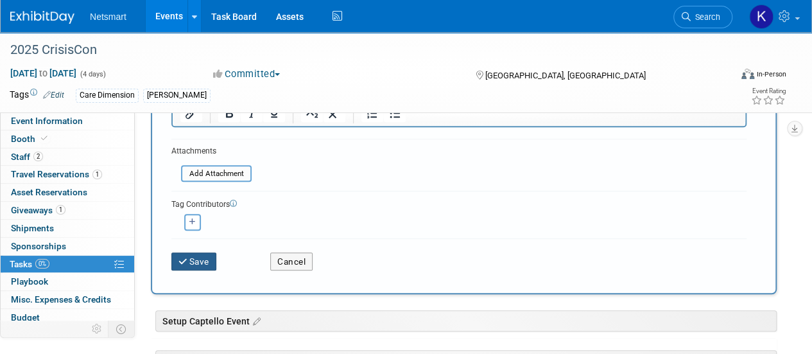
scroll to position [265, 0]
click at [232, 171] on input "file" at bounding box center [174, 174] width 153 height 15
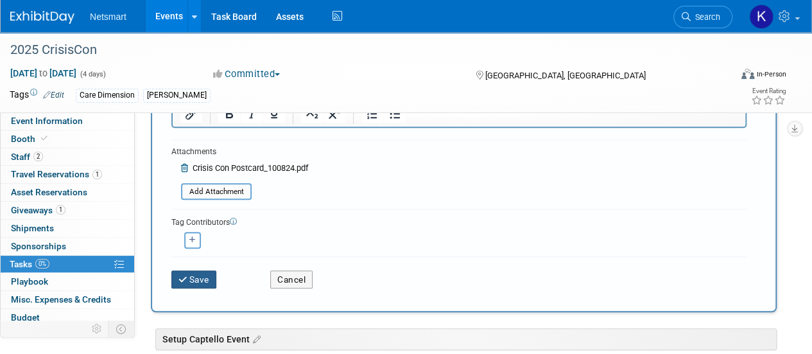
click at [205, 270] on button "Save" at bounding box center [193, 279] width 45 height 18
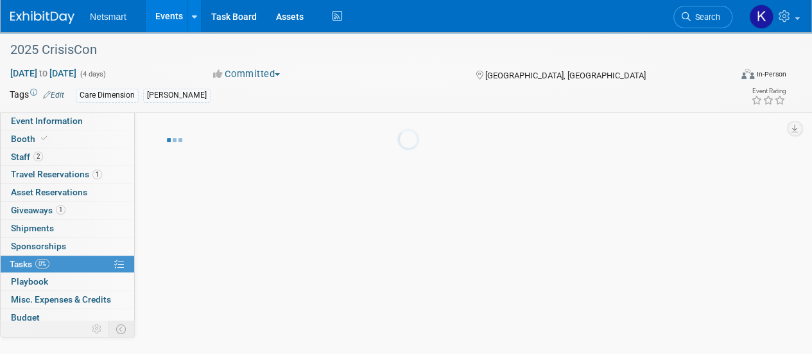
scroll to position [49, 0]
